Goal: Communication & Community: Participate in discussion

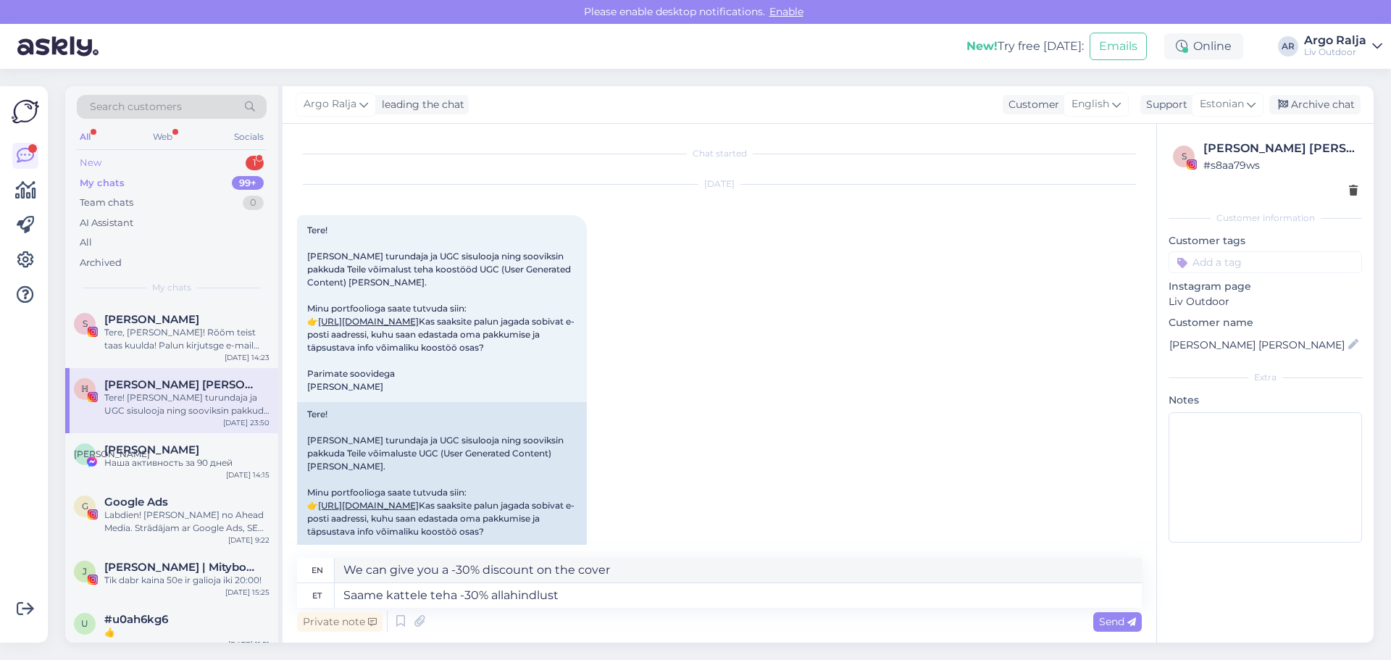
click at [121, 156] on div "New 1" at bounding box center [172, 163] width 190 height 20
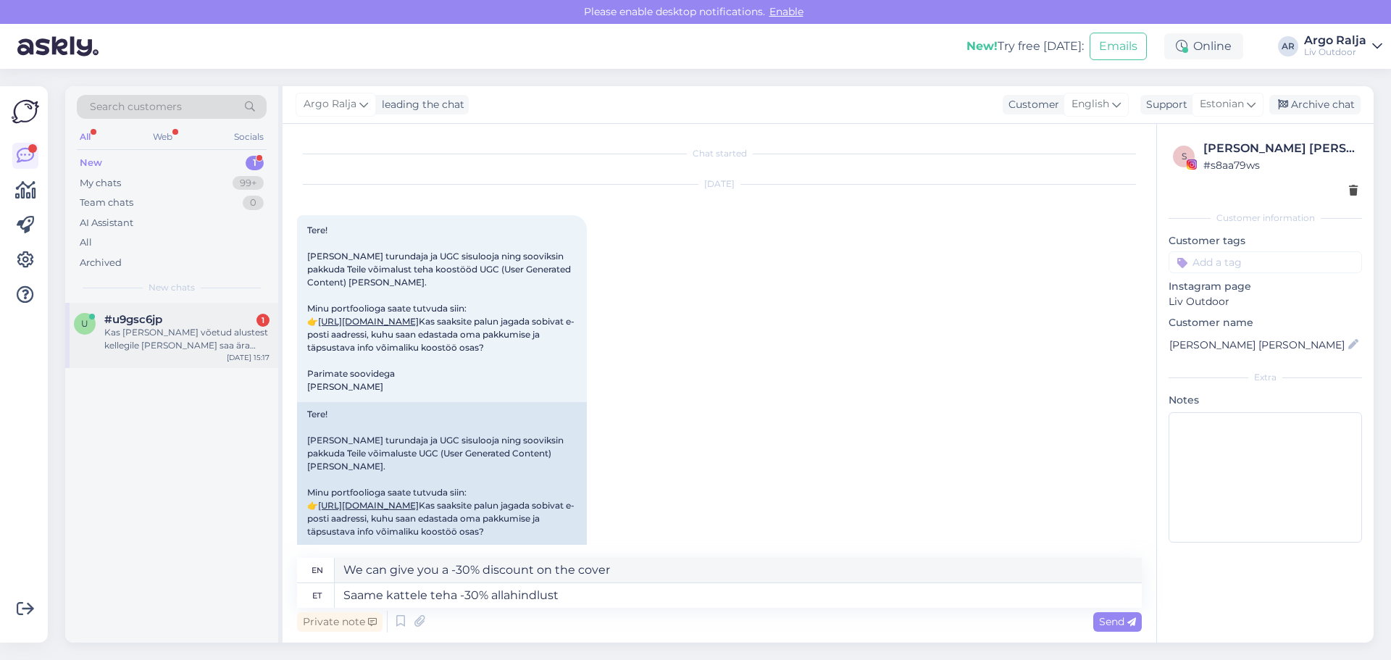
click at [179, 345] on div "Kas [PERSON_NAME] võetud alustest kellegile [PERSON_NAME] saa ära saata, lisaks…" at bounding box center [186, 339] width 165 height 26
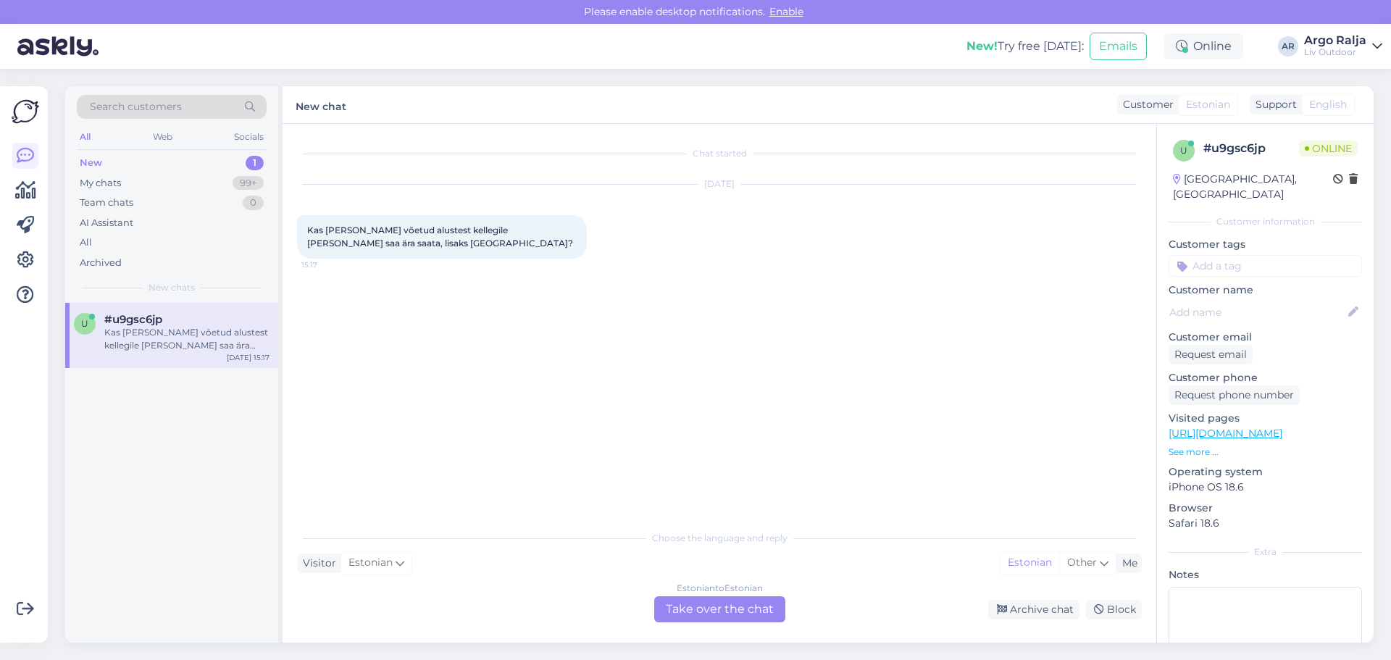
click at [707, 609] on div "Estonian to Estonian Take over the chat" at bounding box center [719, 609] width 131 height 26
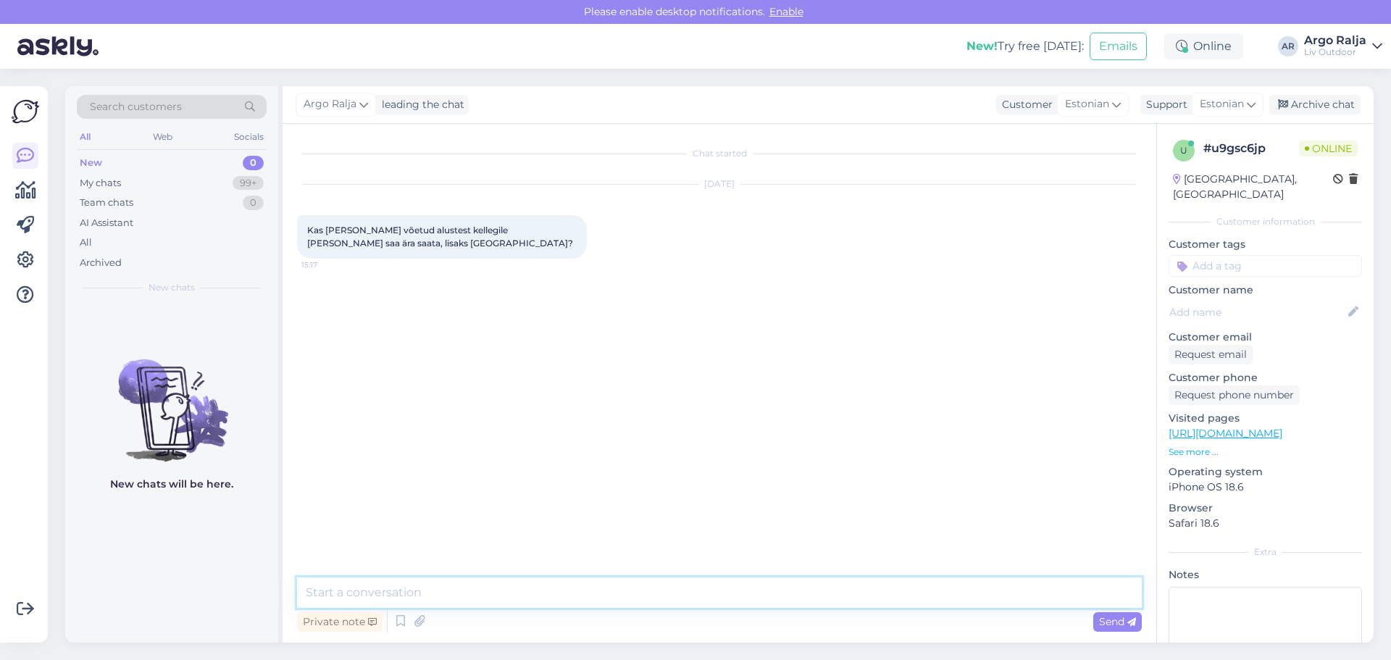
click at [586, 584] on textarea at bounding box center [719, 592] width 845 height 30
click at [318, 592] on textarea "Ei hetkel rohkem mitte, sest vaja oleks paremat, vasakut [PERSON_NAME] kohvilau…" at bounding box center [719, 592] width 845 height 30
type textarea "Ei, hetkel rohkem mitte, sest vaja oleks paremat, vasakut [PERSON_NAME] kohvila…"
click at [1108, 621] on span "Send" at bounding box center [1117, 621] width 37 height 13
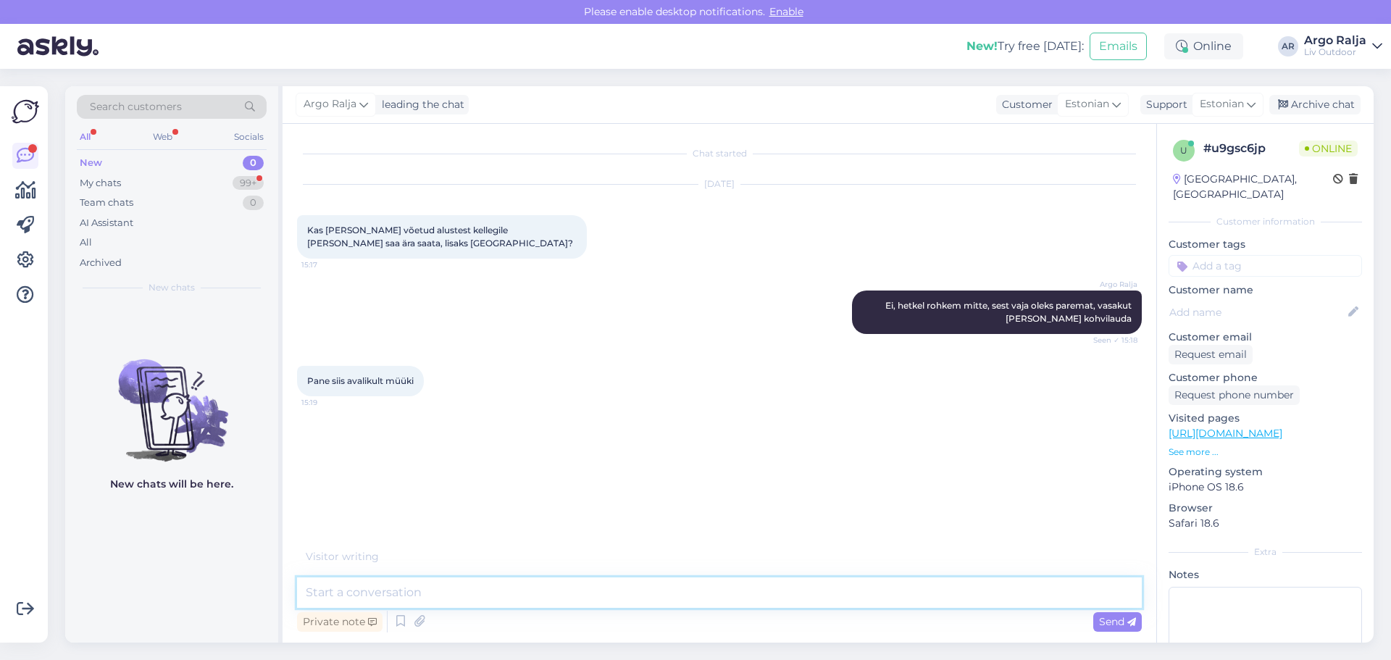
click at [500, 592] on textarea at bounding box center [719, 592] width 845 height 30
click at [155, 183] on div "My chats 99+" at bounding box center [172, 183] width 190 height 20
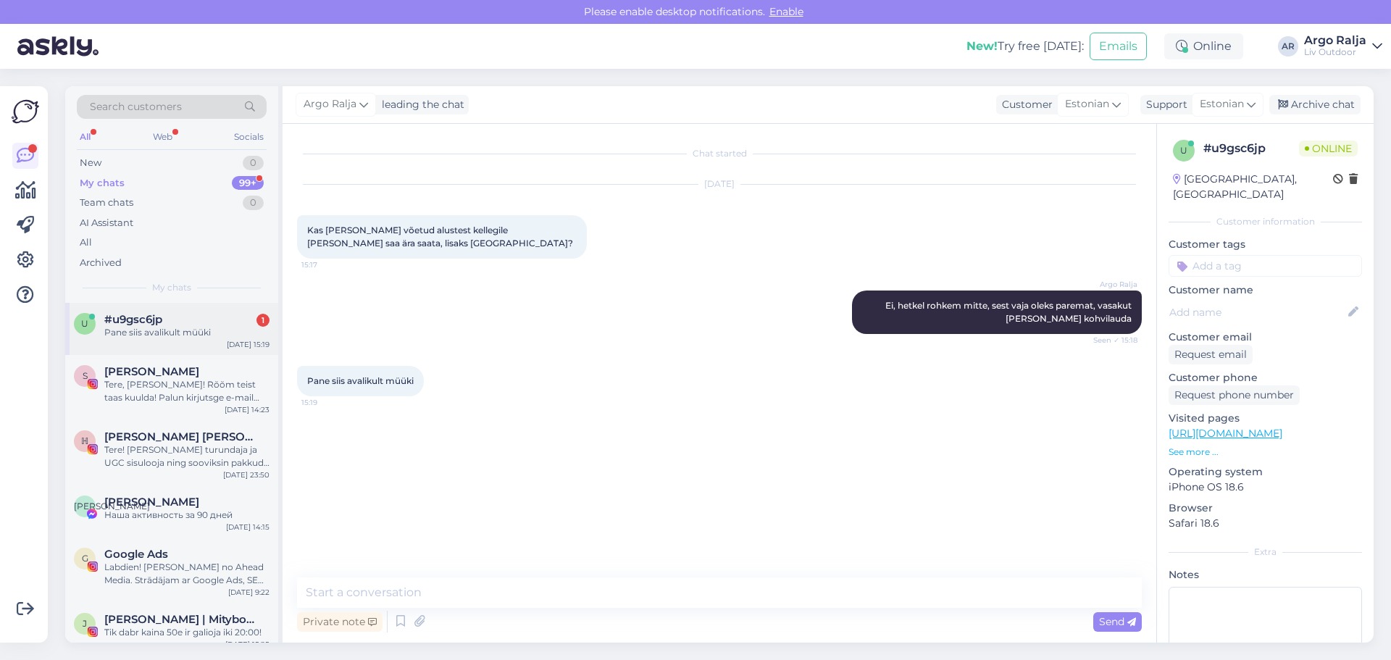
click at [185, 322] on div "#u9gsc6jp 1" at bounding box center [186, 319] width 165 height 13
click at [424, 587] on textarea at bounding box center [719, 592] width 845 height 30
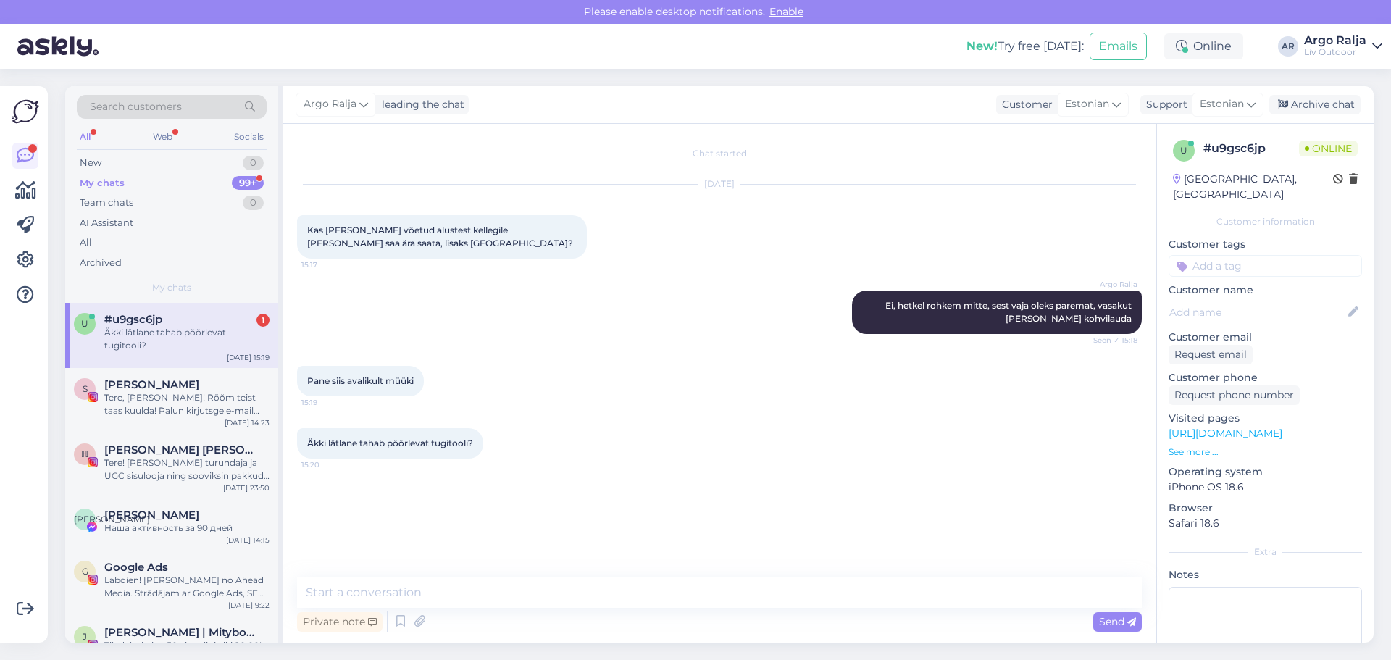
click at [165, 341] on div "Äkki lätlane tahab pöörlevat tugitooli?" at bounding box center [186, 339] width 165 height 26
click at [421, 583] on textarea at bounding box center [719, 592] width 845 height 30
click at [466, 582] on textarea at bounding box center [719, 592] width 845 height 30
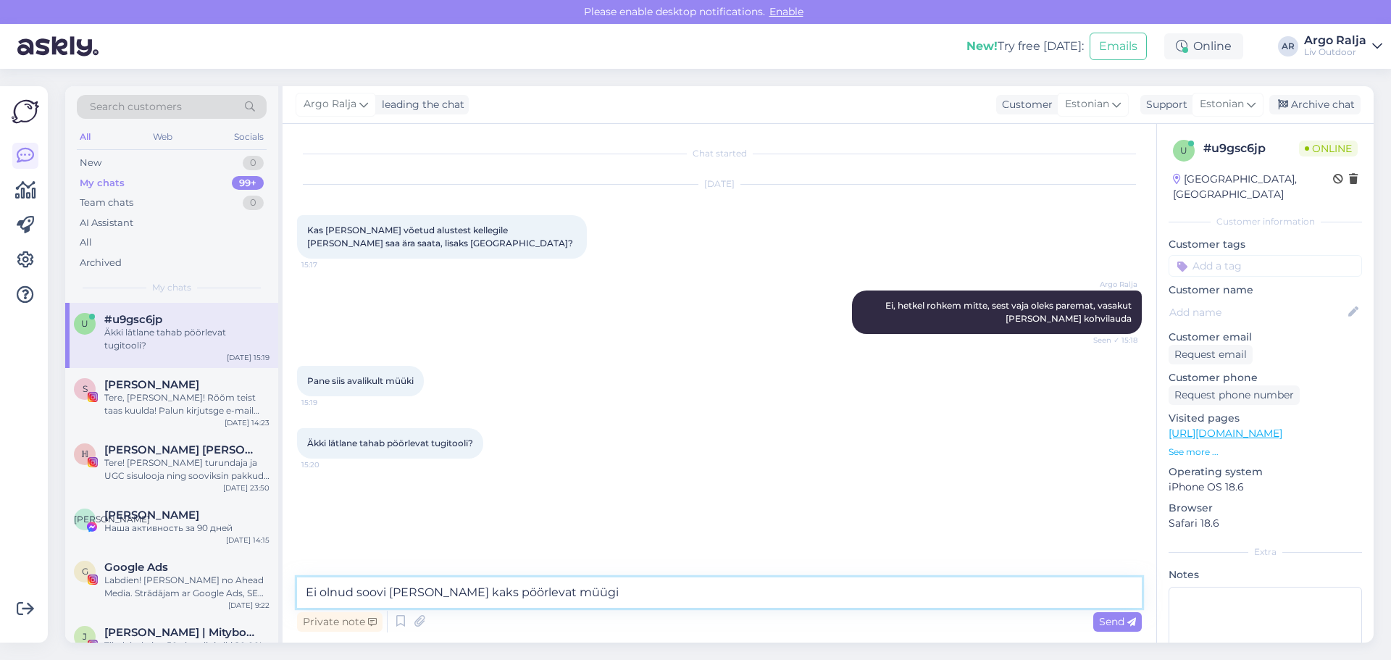
type textarea "Ei olnud soovi [PERSON_NAME] kaks pöörlevat müügis"
